Goal: Task Accomplishment & Management: Use online tool/utility

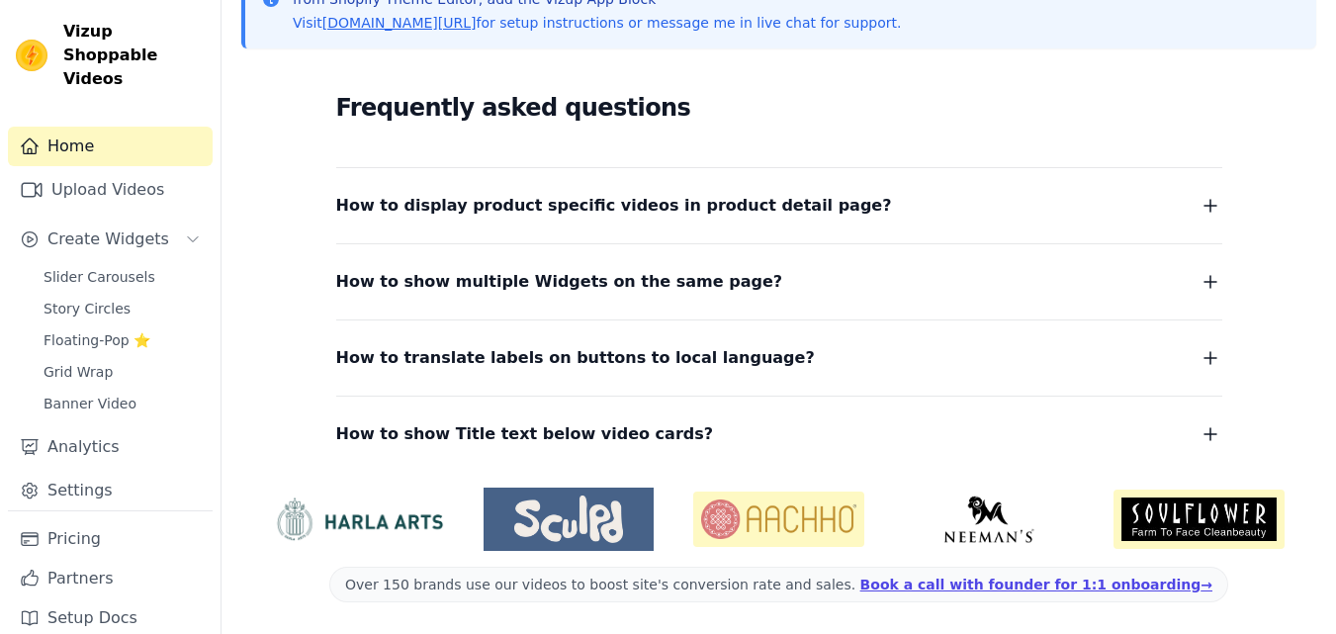
scroll to position [307, 0]
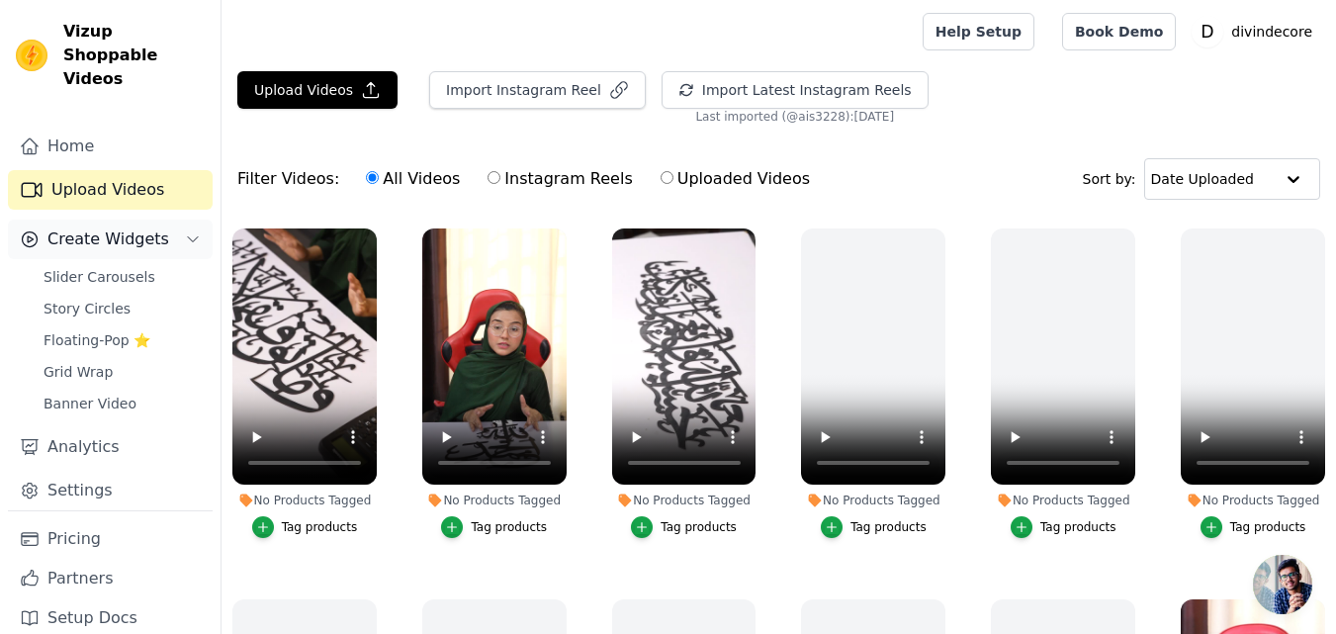
click at [85, 227] on span "Create Widgets" at bounding box center [108, 239] width 122 height 24
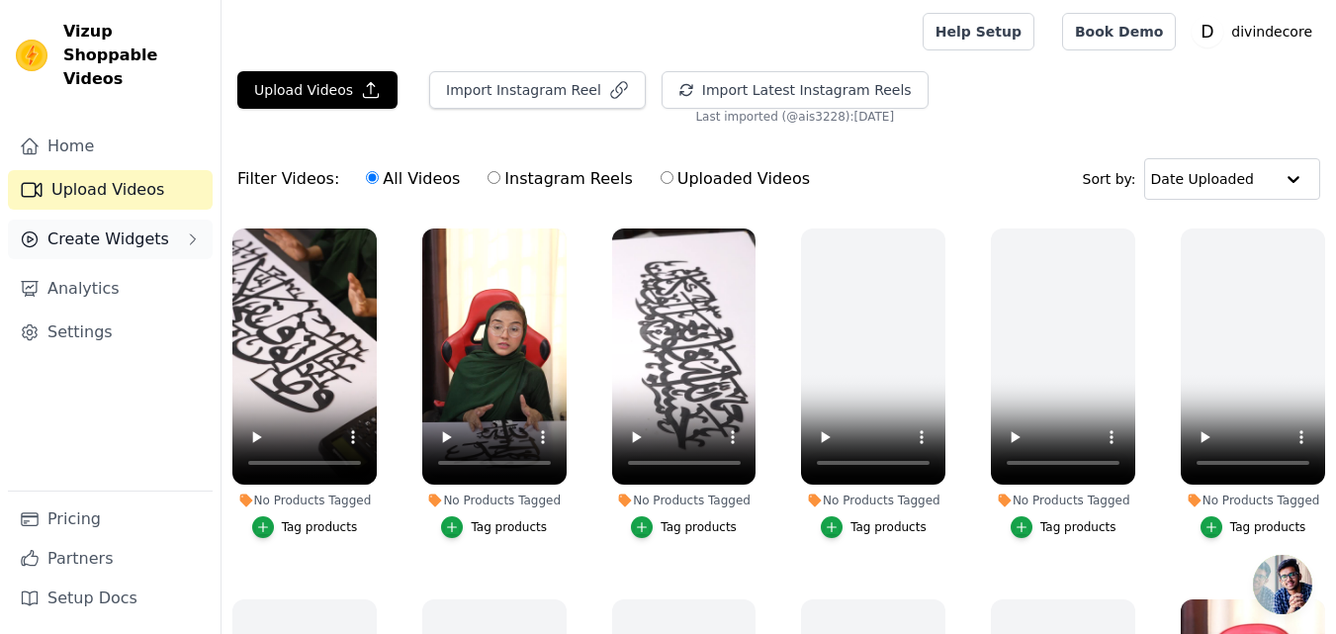
click at [90, 227] on span "Create Widgets" at bounding box center [108, 239] width 122 height 24
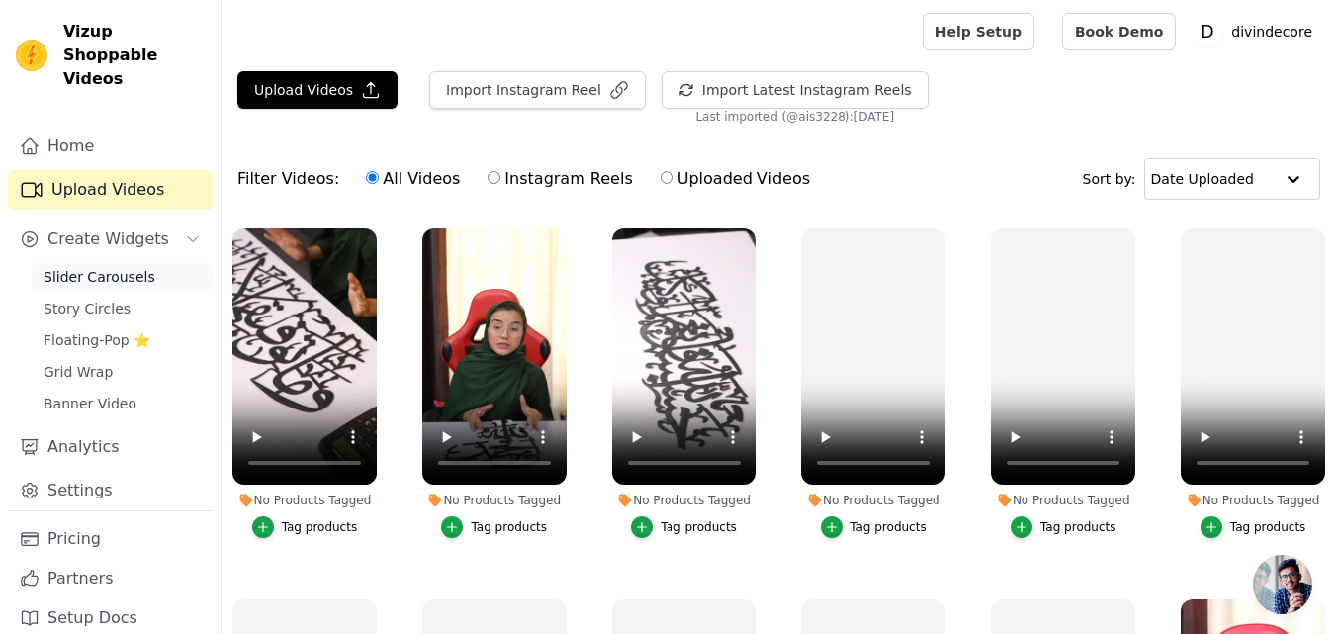
click at [96, 267] on span "Slider Carousels" at bounding box center [99, 277] width 112 height 20
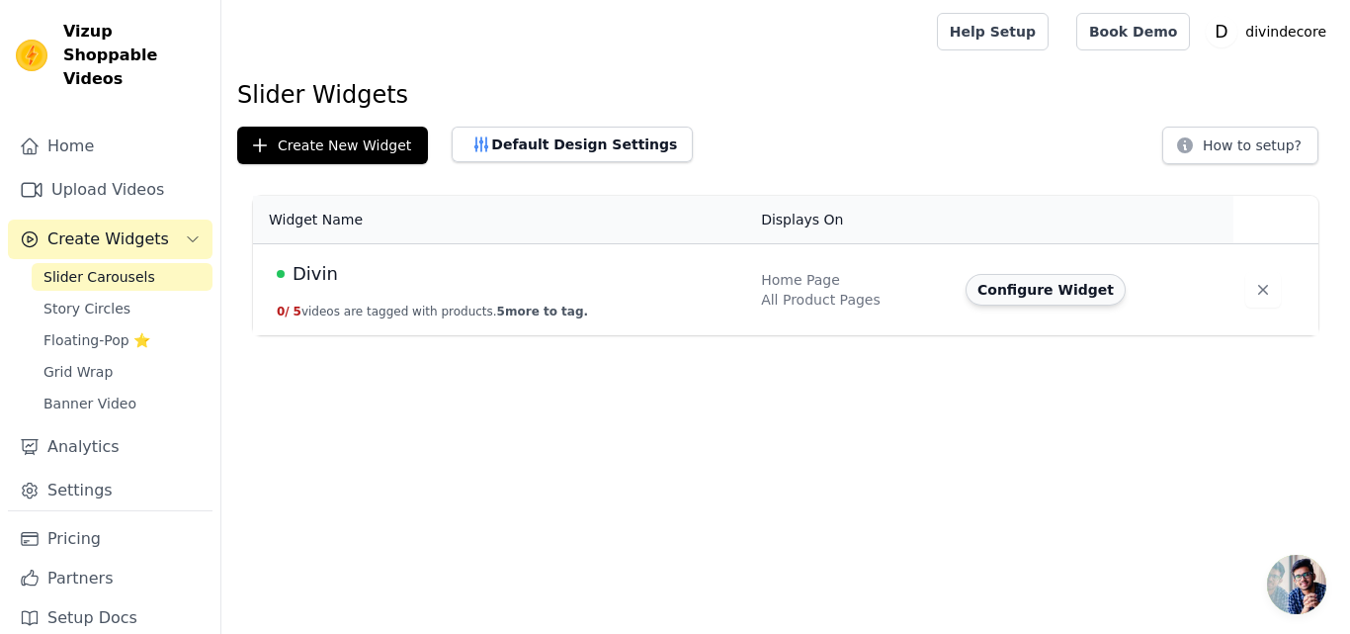
click at [1008, 293] on button "Configure Widget" at bounding box center [1046, 290] width 160 height 32
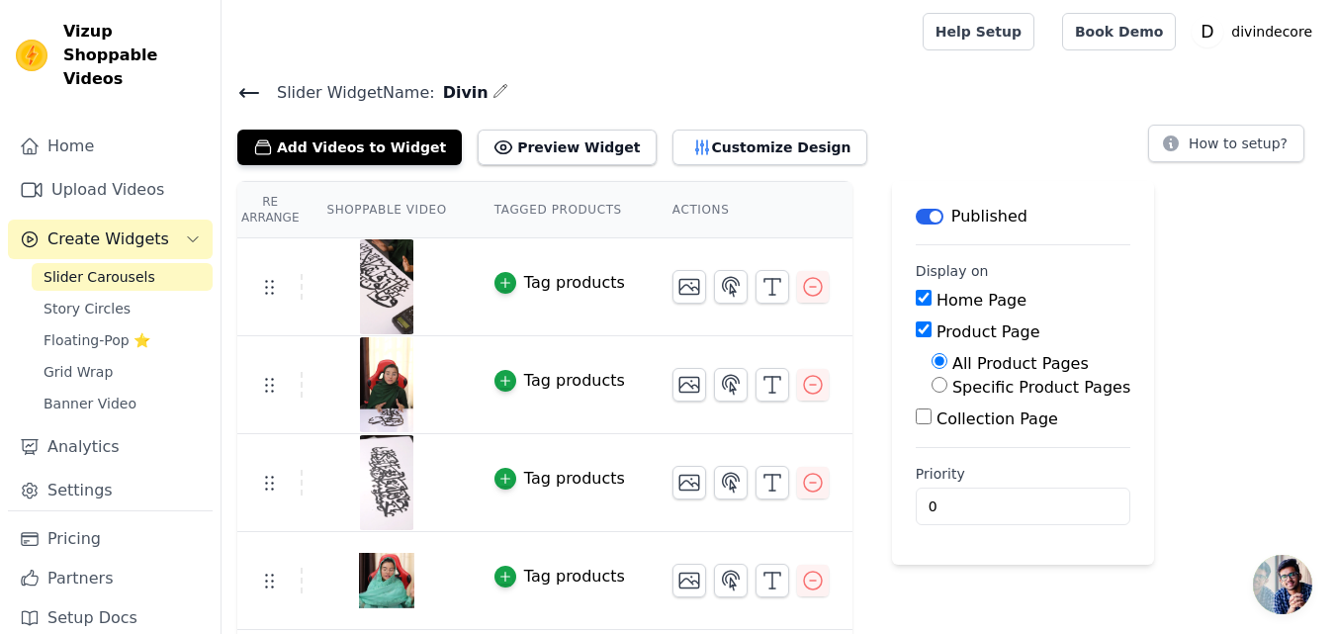
click at [936, 303] on label "Home Page" at bounding box center [981, 300] width 90 height 19
click at [931, 303] on input "Home Page" at bounding box center [923, 298] width 16 height 16
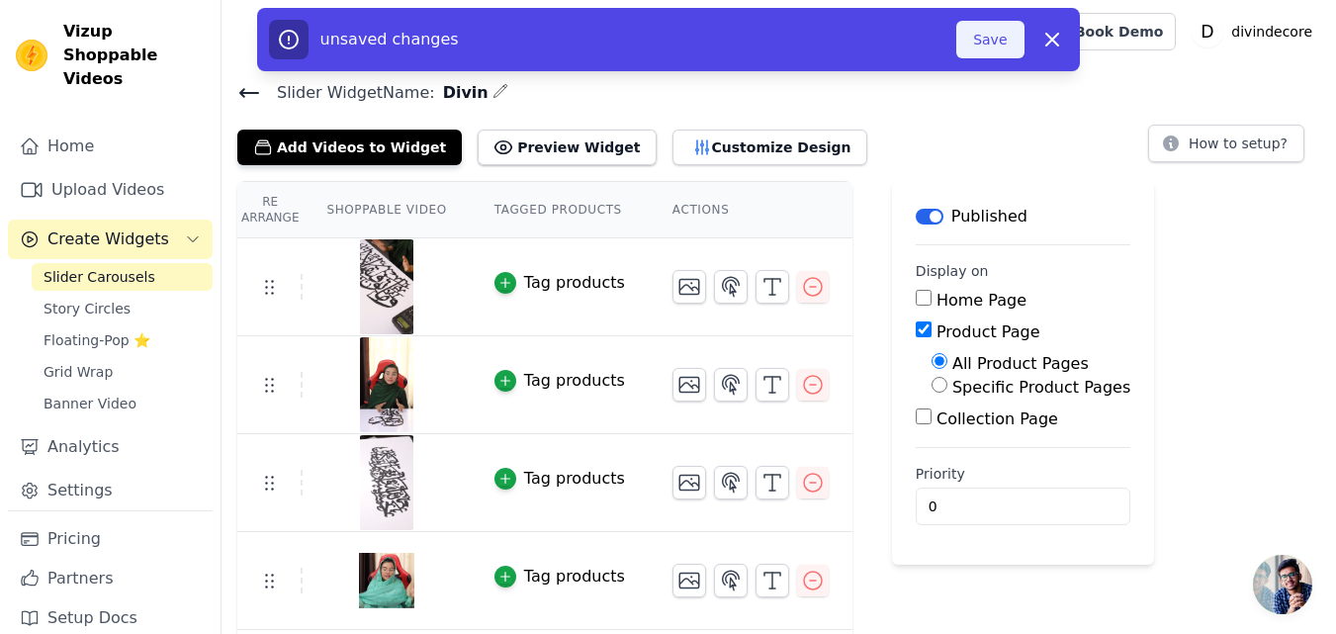
click at [1003, 30] on button "Save" at bounding box center [989, 40] width 67 height 38
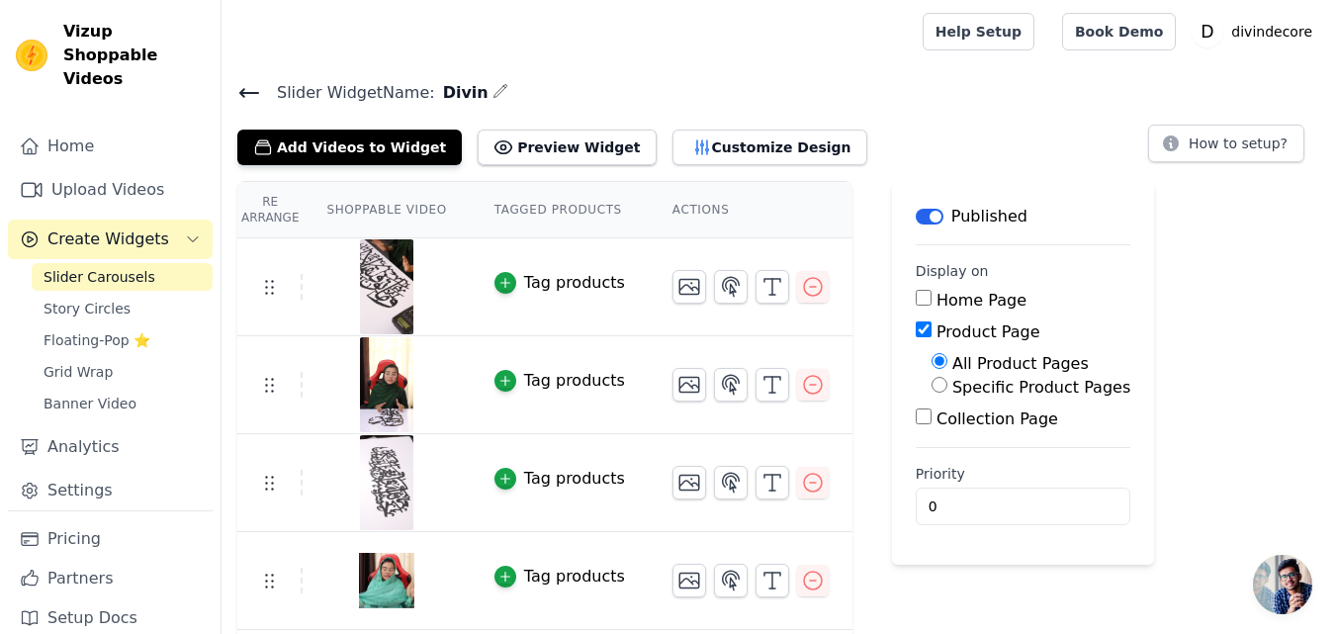
click at [936, 302] on label "Home Page" at bounding box center [981, 300] width 90 height 19
click at [931, 302] on input "Home Page" at bounding box center [923, 298] width 16 height 16
checkbox input "true"
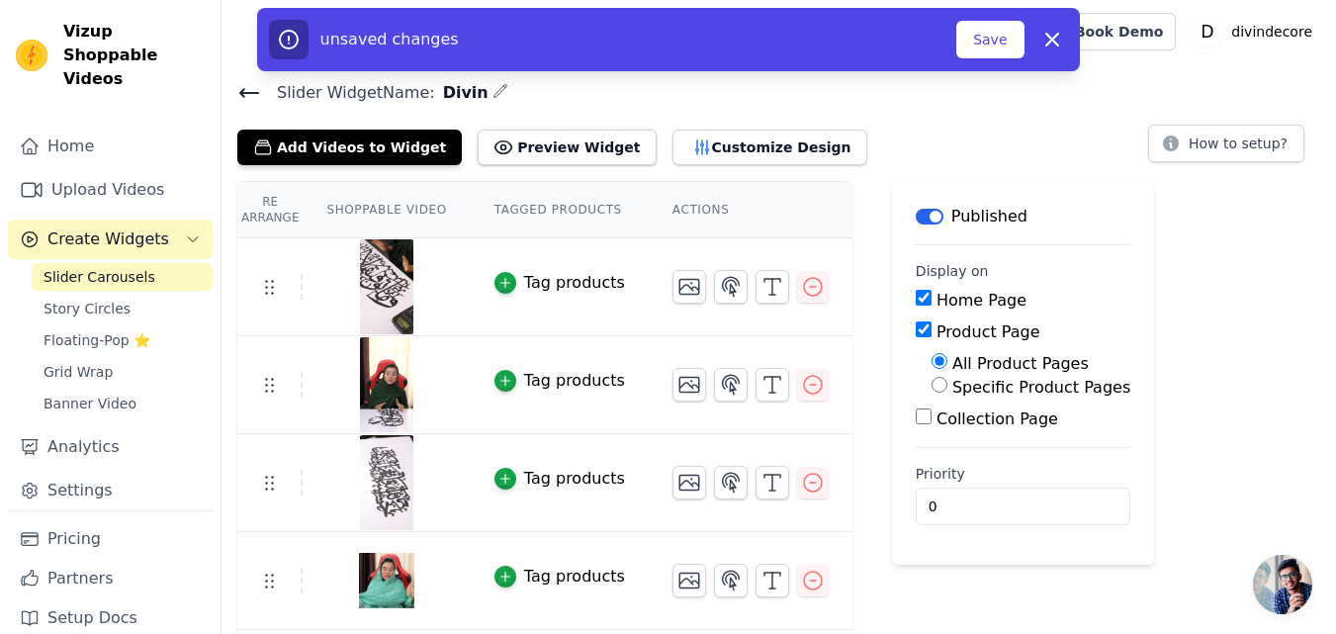
click at [944, 330] on label "Product Page" at bounding box center [988, 331] width 104 height 19
click at [931, 330] on input "Product Page" at bounding box center [923, 329] width 16 height 16
checkbox input "false"
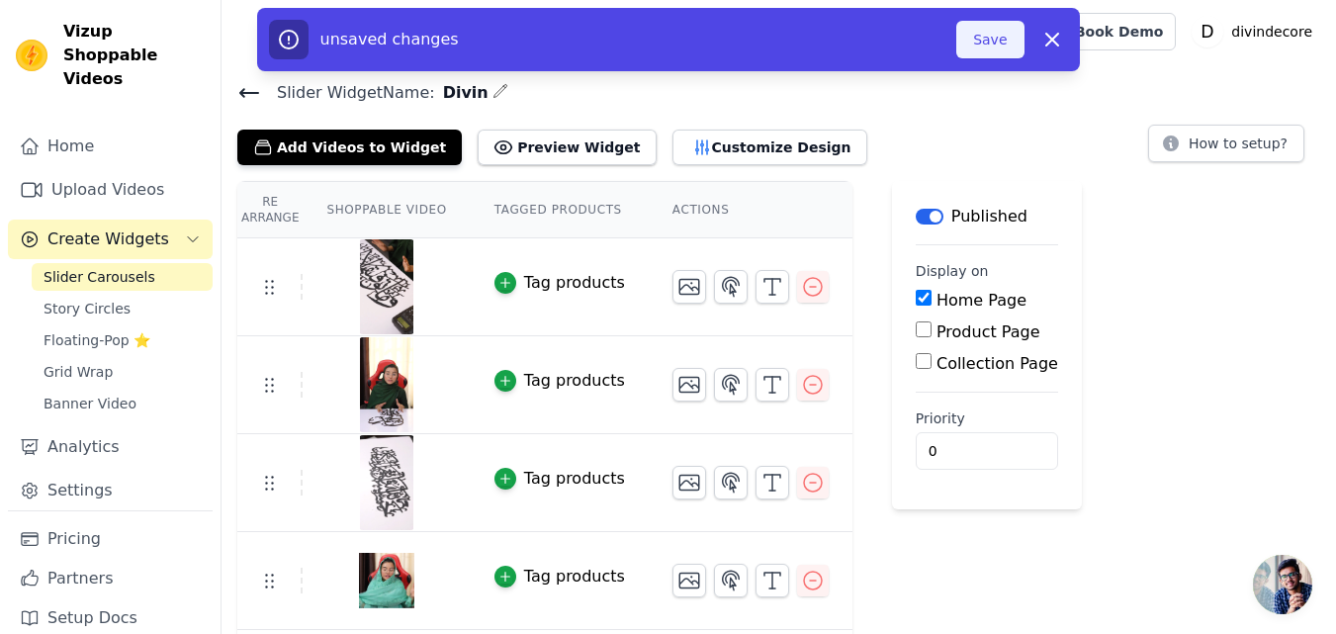
click at [976, 47] on button "Save" at bounding box center [989, 40] width 67 height 38
